Goal: Task Accomplishment & Management: Use online tool/utility

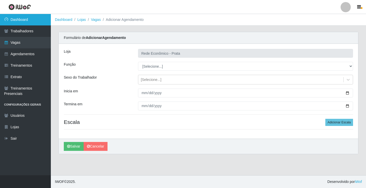
click at [40, 18] on link "Dashboard" at bounding box center [25, 19] width 51 height 11
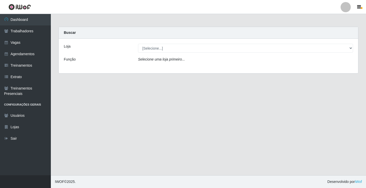
click at [158, 60] on icon "Selecione uma loja primeiro..." at bounding box center [161, 59] width 47 height 4
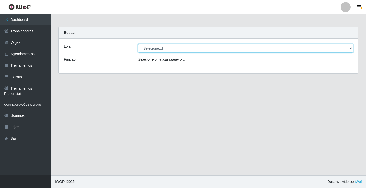
click at [158, 50] on select "[Selecione...] Rede Econômico - Prata" at bounding box center [245, 48] width 215 height 9
select select "192"
click at [138, 44] on select "[Selecione...] Rede Econômico - Prata" at bounding box center [245, 48] width 215 height 9
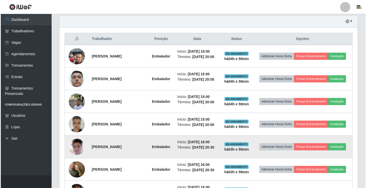
scroll to position [203, 0]
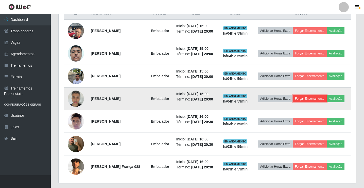
click at [327, 102] on button "Forçar Encerramento" at bounding box center [310, 98] width 34 height 7
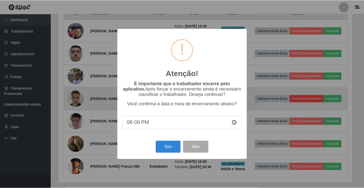
scroll to position [105, 295]
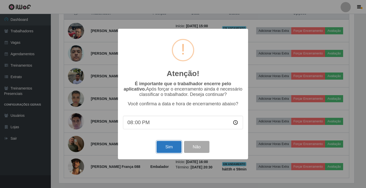
click at [164, 147] on button "Sim" at bounding box center [168, 147] width 25 height 12
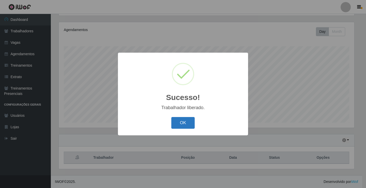
click at [179, 124] on button "OK" at bounding box center [183, 123] width 24 height 12
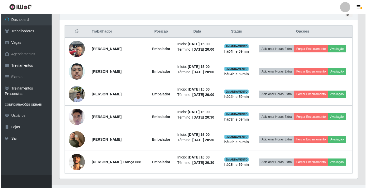
scroll to position [218, 0]
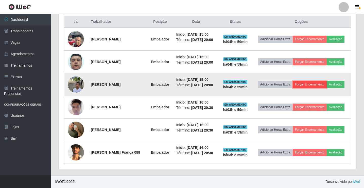
click at [327, 81] on button "Forçar Encerramento" at bounding box center [310, 84] width 34 height 7
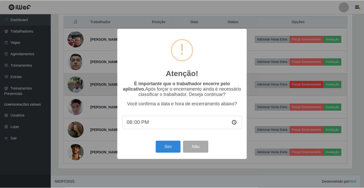
scroll to position [105, 295]
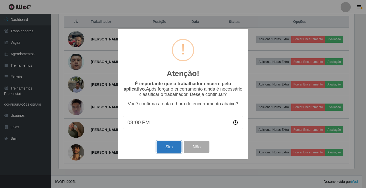
click at [173, 146] on button "Sim" at bounding box center [168, 147] width 25 height 12
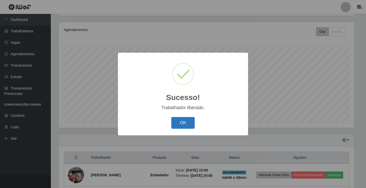
click at [182, 119] on button "OK" at bounding box center [183, 123] width 24 height 12
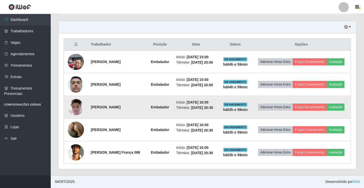
scroll to position [191, 0]
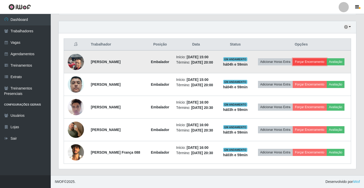
click at [327, 58] on button "Forçar Encerramento" at bounding box center [310, 61] width 34 height 7
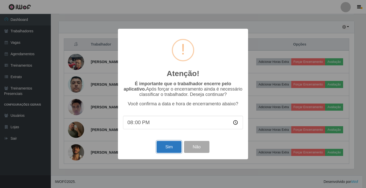
click at [177, 149] on button "Sim" at bounding box center [168, 147] width 25 height 12
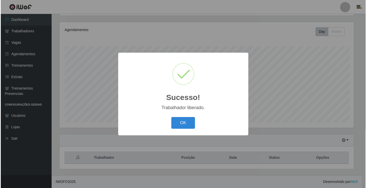
scroll to position [0, 0]
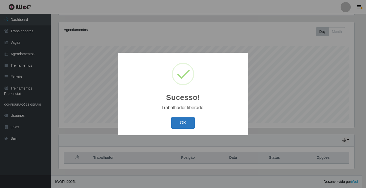
click at [189, 123] on button "OK" at bounding box center [183, 123] width 24 height 12
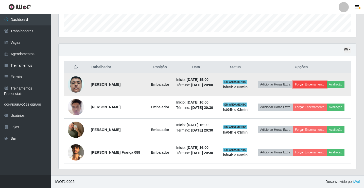
click at [327, 81] on button "Forçar Encerramento" at bounding box center [310, 84] width 34 height 7
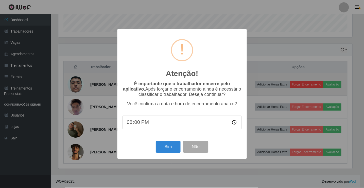
scroll to position [105, 295]
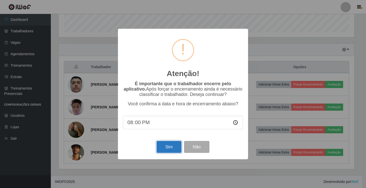
click at [178, 152] on button "Sim" at bounding box center [168, 147] width 25 height 12
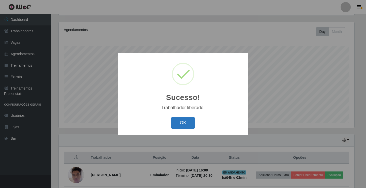
click at [185, 127] on button "OK" at bounding box center [183, 123] width 24 height 12
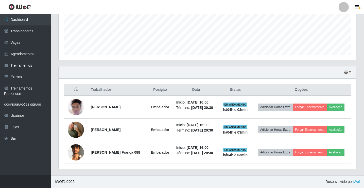
scroll to position [138, 0]
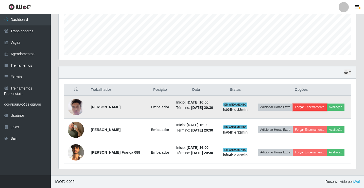
click at [327, 103] on button "Forçar Encerramento" at bounding box center [310, 106] width 34 height 7
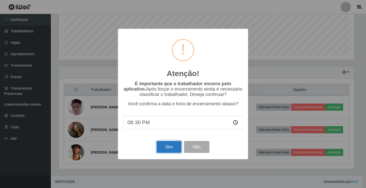
click at [174, 151] on button "Sim" at bounding box center [168, 147] width 25 height 12
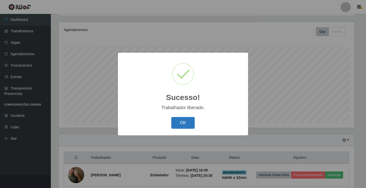
drag, startPoint x: 182, startPoint y: 121, endPoint x: 186, endPoint y: 122, distance: 4.5
click at [182, 121] on button "OK" at bounding box center [183, 123] width 24 height 12
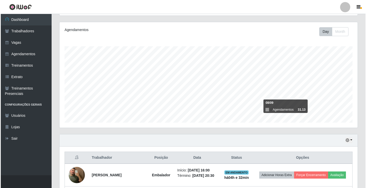
scroll to position [112, 0]
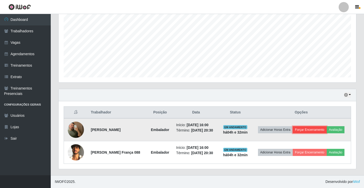
click at [319, 126] on button "Forçar Encerramento" at bounding box center [310, 129] width 34 height 7
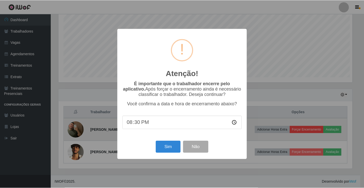
scroll to position [105, 295]
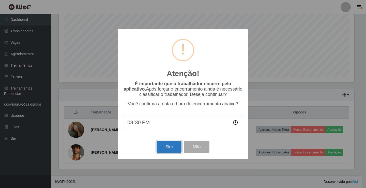
click at [169, 152] on button "Sim" at bounding box center [168, 147] width 25 height 12
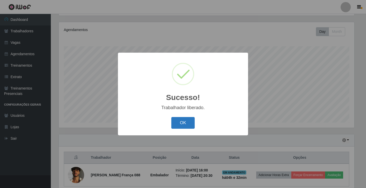
click at [189, 124] on button "OK" at bounding box center [183, 123] width 24 height 12
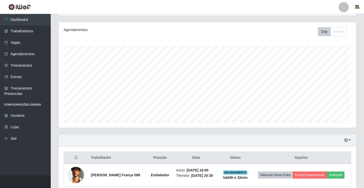
scroll to position [105, 298]
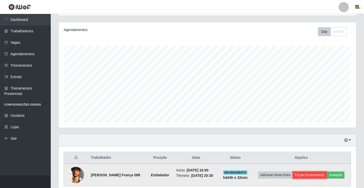
click at [323, 172] on button "Forçar Encerramento" at bounding box center [310, 174] width 34 height 7
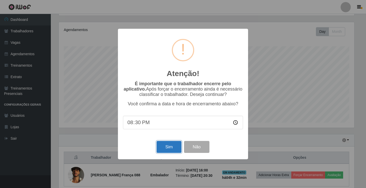
click at [162, 147] on button "Sim" at bounding box center [168, 147] width 25 height 12
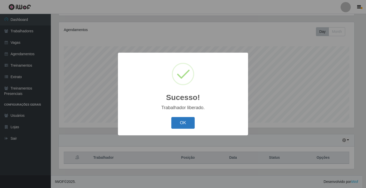
click at [184, 126] on button "OK" at bounding box center [183, 123] width 24 height 12
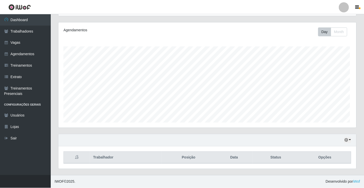
scroll to position [105, 298]
